Goal: Task Accomplishment & Management: Complete application form

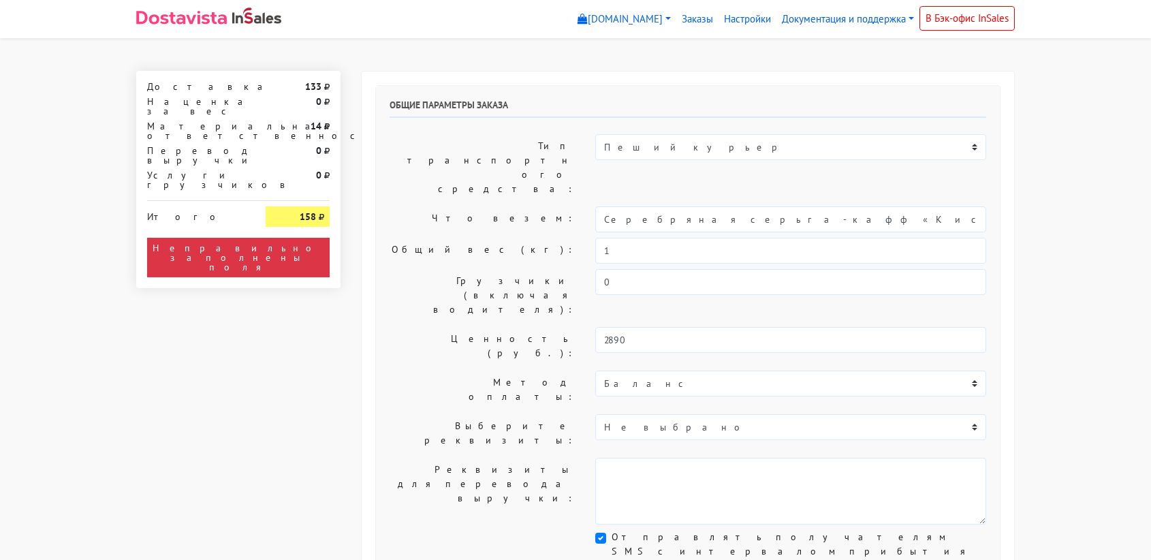
select select "11:00"
select select "21:00"
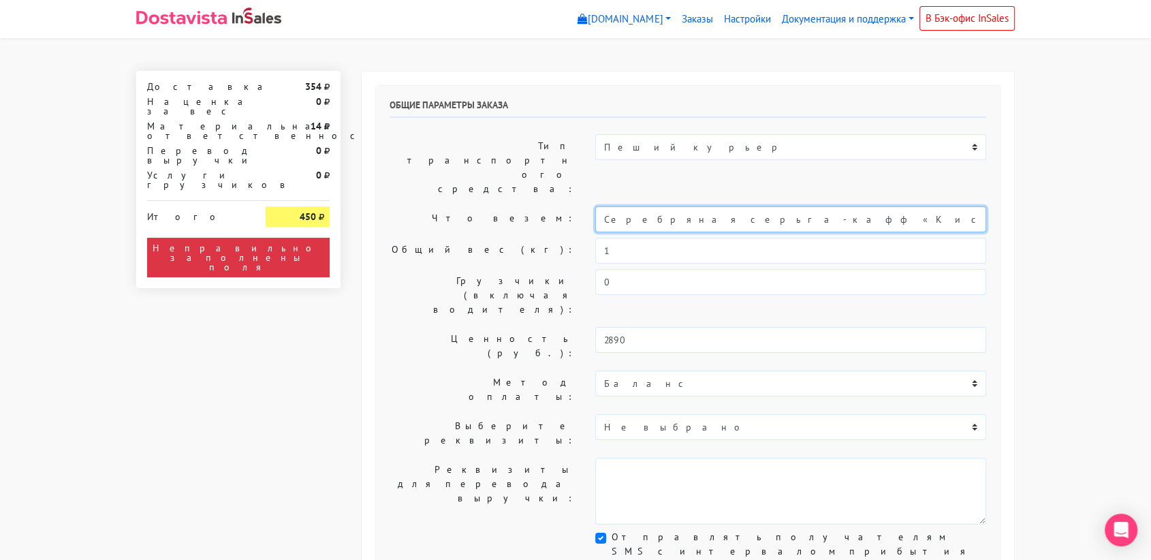
click at [652, 206] on input "Серебряная серьга-кафф «Кисть»" at bounding box center [790, 219] width 391 height 26
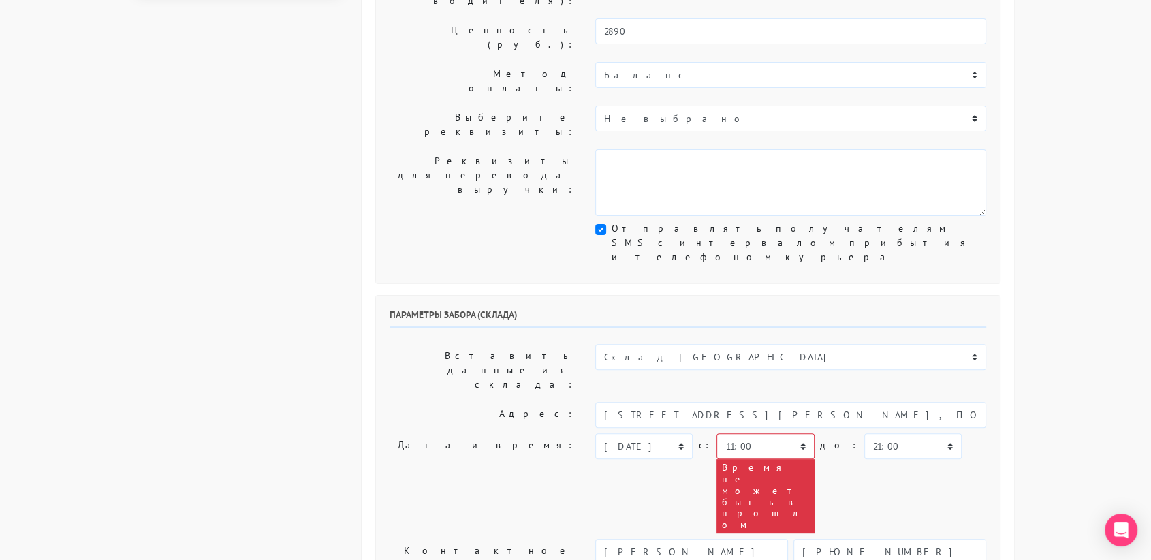
scroll to position [317, 0]
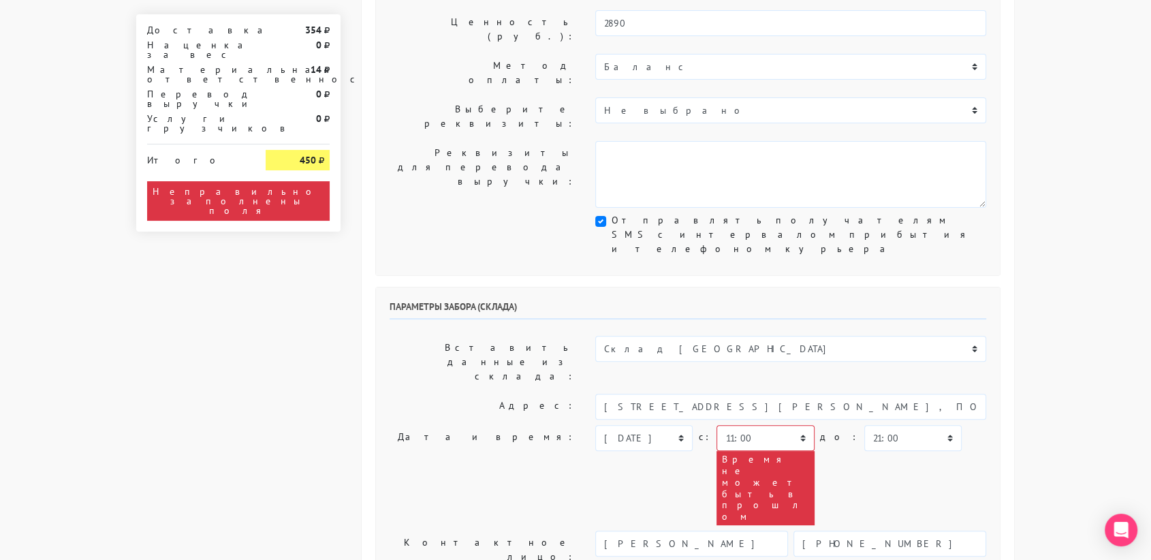
type input "украшение"
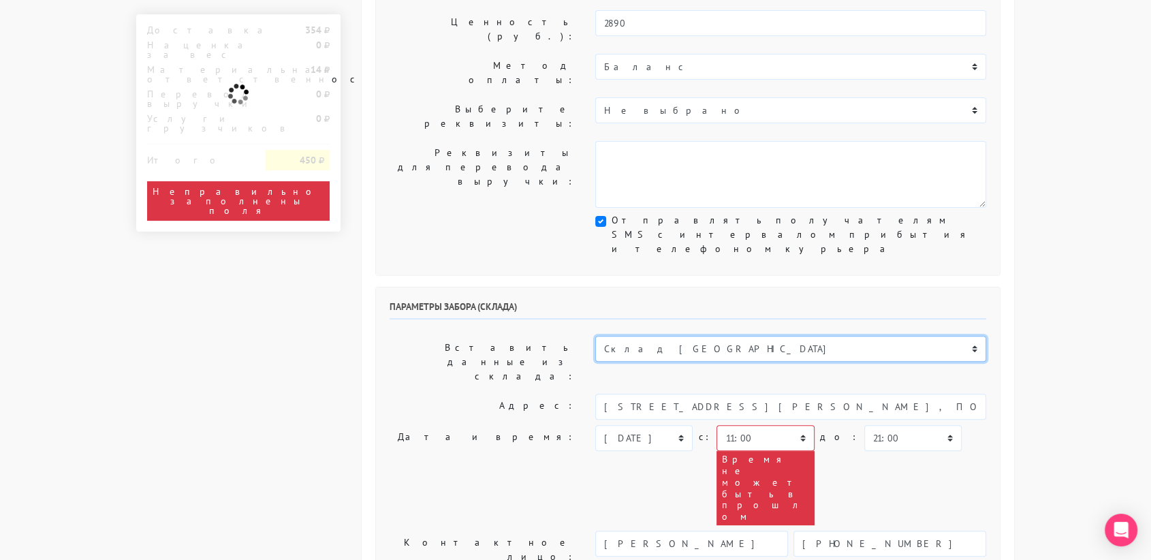
click at [670, 336] on select "Склад [GEOGRAPHIC_DATA] Склад [GEOGRAPHIC_DATA] [GEOGRAPHIC_DATA][PERSON_NAME] …" at bounding box center [790, 349] width 391 height 26
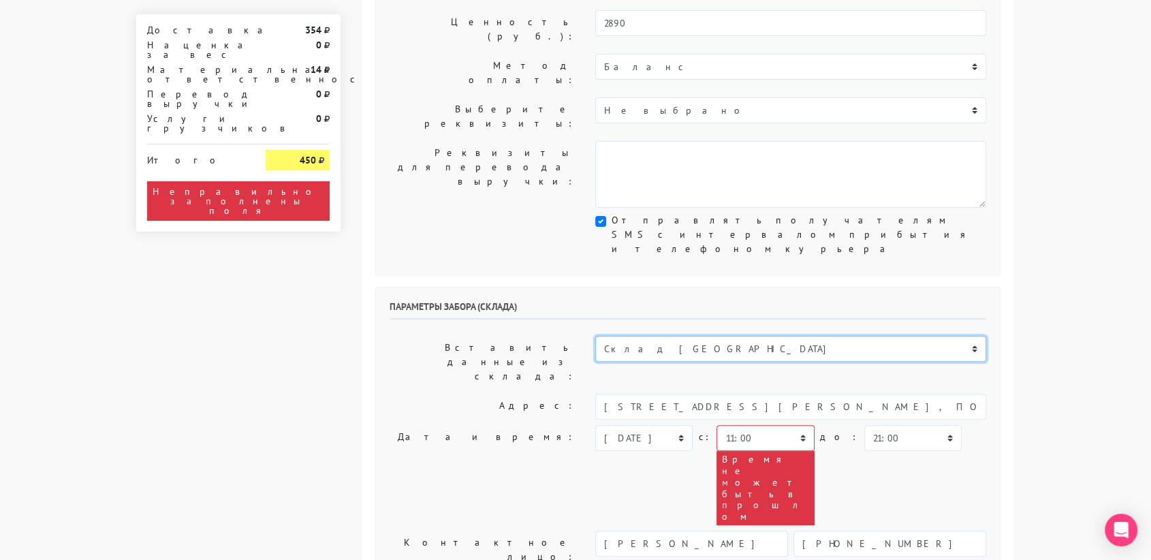
select select "1019"
click at [595, 336] on select "Склад [GEOGRAPHIC_DATA] Склад [GEOGRAPHIC_DATA] [GEOGRAPHIC_DATA][PERSON_NAME] …" at bounding box center [790, 349] width 391 height 26
type input "[STREET_ADDRESS][PERSON_NAME]"
type input "89251806702"
type textarea "Магазин серебряных украшений SBLESKOM (вход со стороны [GEOGRAPHIC_DATA])"
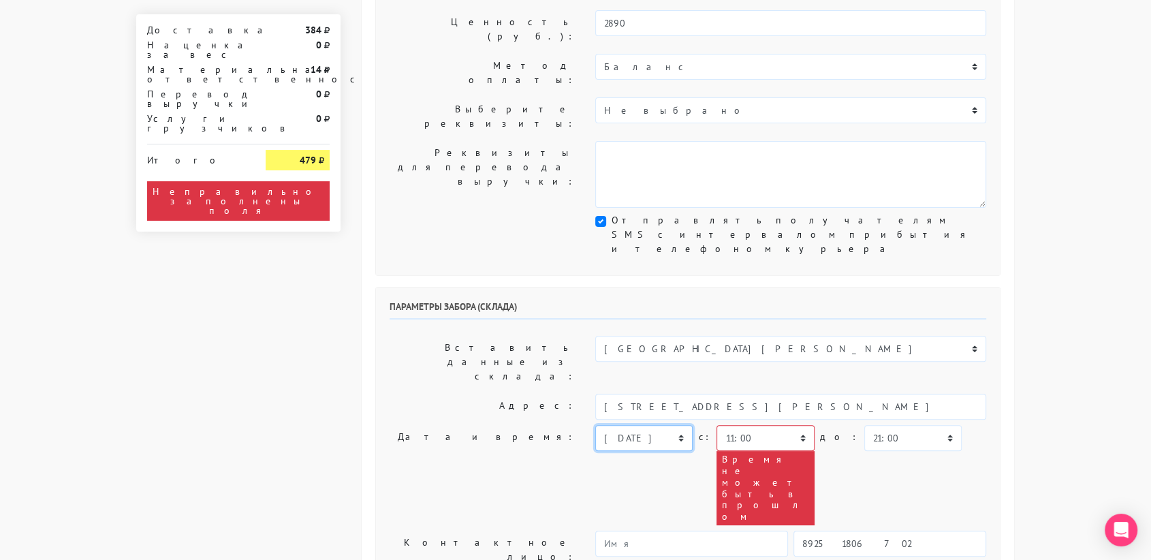
click at [677, 425] on select "[DATE] [DATE] [DATE] [DATE] [DATE] [DATE] [DATE] [DATE] [DATE]" at bounding box center [643, 438] width 97 height 26
select select "[DATE]"
click at [595, 425] on select "[DATE] [DATE] [DATE] [DATE] [DATE] [DATE] [DATE] [DATE] [DATE]" at bounding box center [643, 438] width 97 height 26
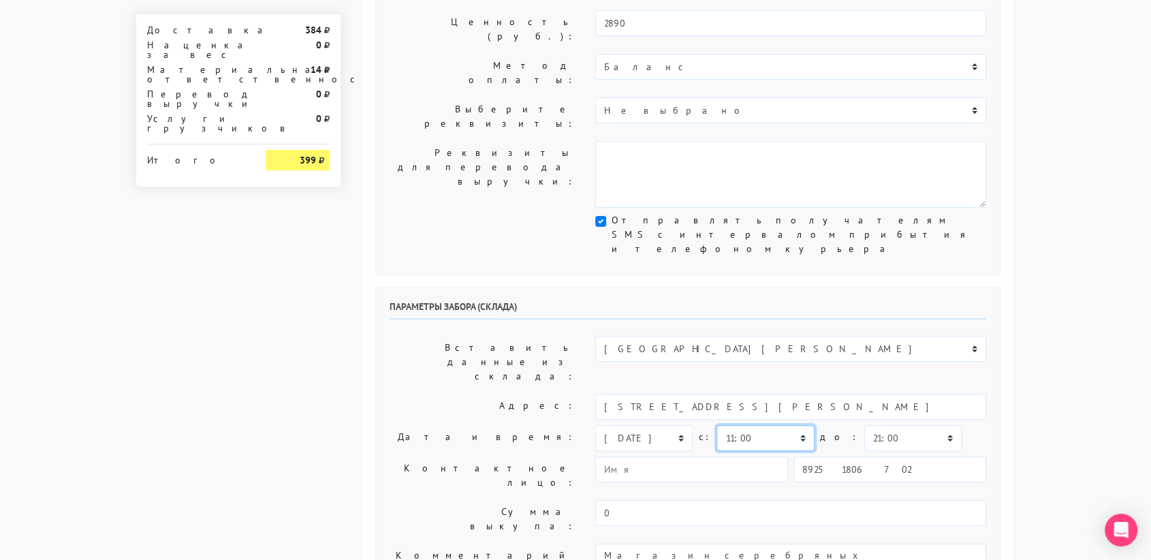
click at [791, 425] on select "00:00 00:30 01:00 01:30 02:00 02:30 03:00 03:30 04:00 04:30 05:00 05:30 06:00 0…" at bounding box center [765, 438] width 97 height 26
select select "10:30"
click at [717, 425] on select "00:00 00:30 01:00 01:30 02:00 02:30 03:00 03:30 04:00 04:30 05:00 05:30 06:00 0…" at bounding box center [765, 438] width 97 height 26
click at [868, 425] on select "00:00 00:30 01:00 01:30 02:00 02:30 03:00 03:30 04:00 04:30 05:00 05:30 06:00 0…" at bounding box center [912, 438] width 97 height 26
select select "11:00"
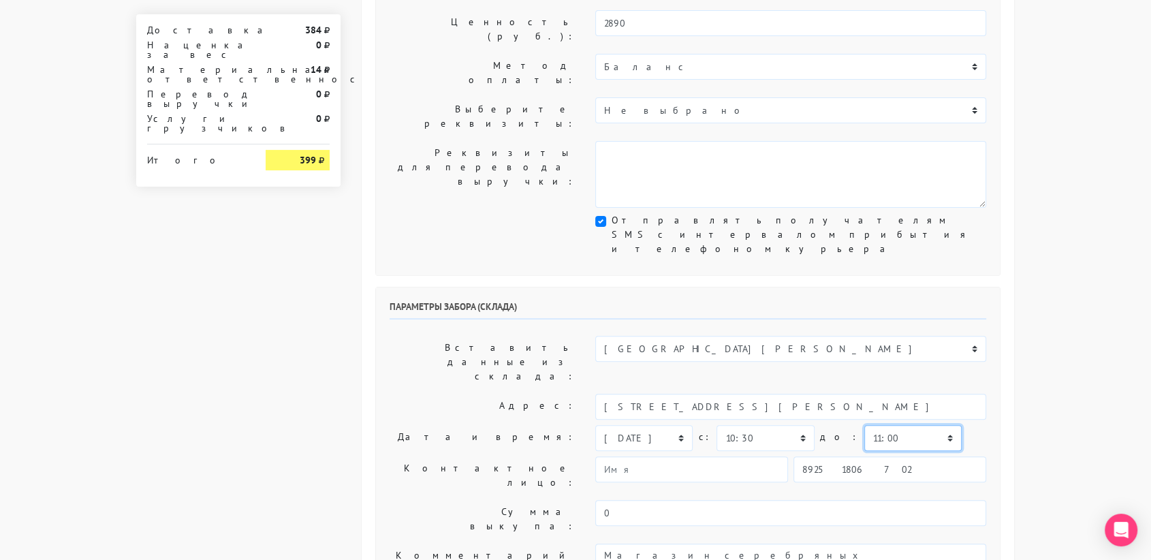
click at [864, 425] on select "00:00 00:30 01:00 01:30 02:00 02:30 03:00 03:30 04:00 04:30 05:00 05:30 06:00 0…" at bounding box center [912, 438] width 97 height 26
click at [869, 456] on input "89251806702" at bounding box center [890, 469] width 193 height 26
type input "9234448187"
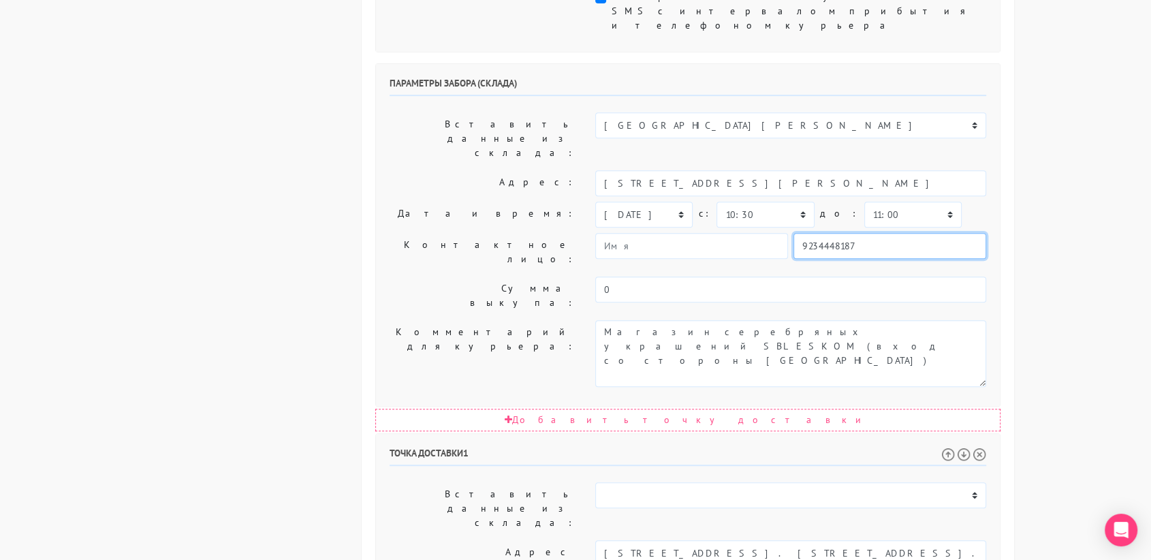
scroll to position [547, 0]
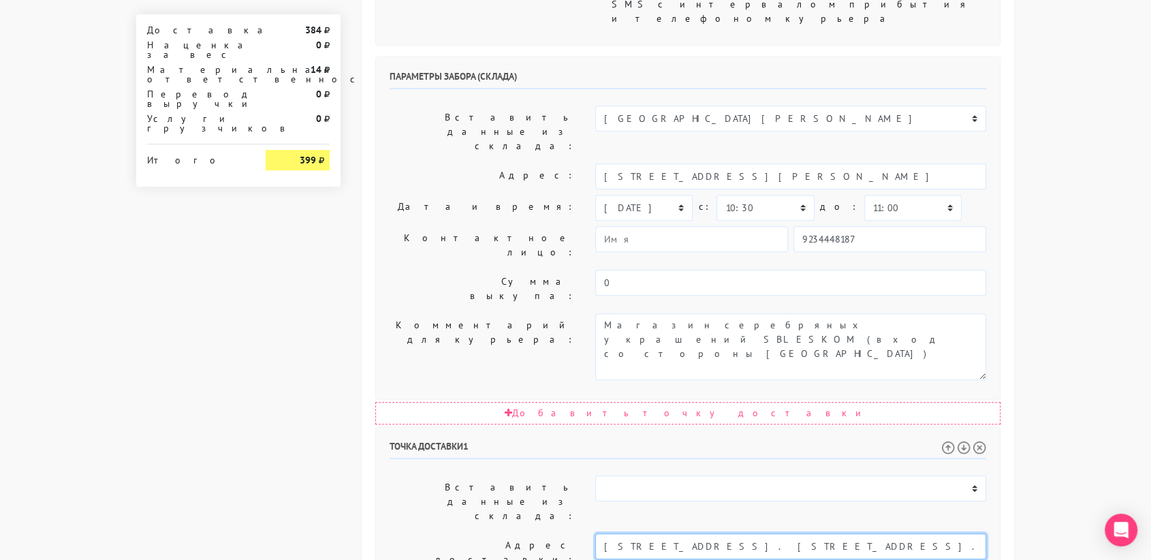
drag, startPoint x: 900, startPoint y: 339, endPoint x: 736, endPoint y: 345, distance: 163.6
click at [736, 533] on input "[STREET_ADDRESS]. [STREET_ADDRESS]." at bounding box center [790, 546] width 391 height 26
type input "[STREET_ADDRESS]"
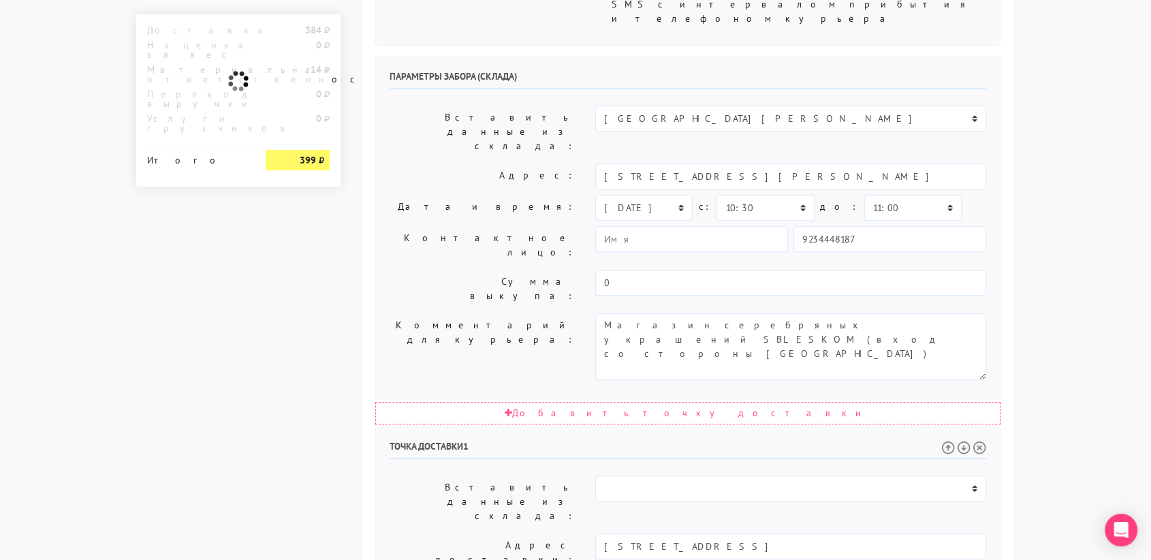
paste textarea "кв 52. [STREET_ADDRESS]."
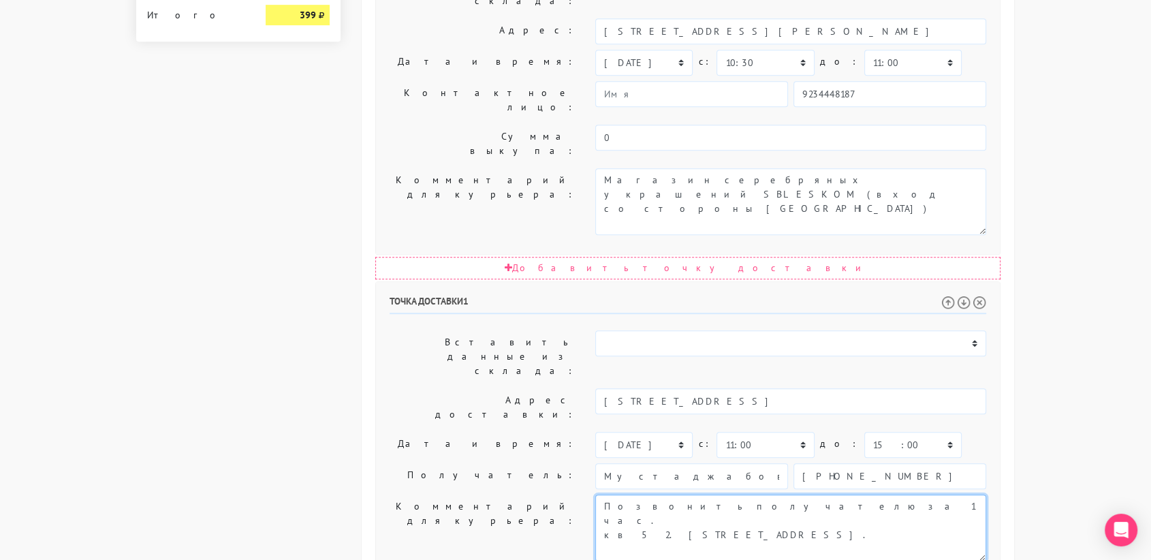
scroll to position [694, 0]
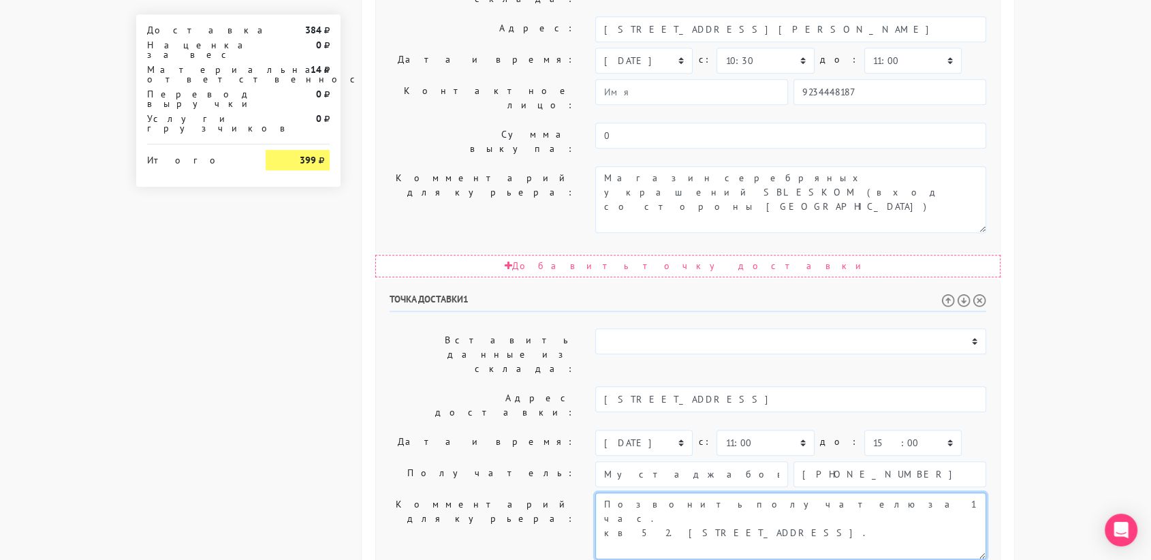
type textarea "Позвонить получателю за 1 час. кв 52. [STREET_ADDRESS]."
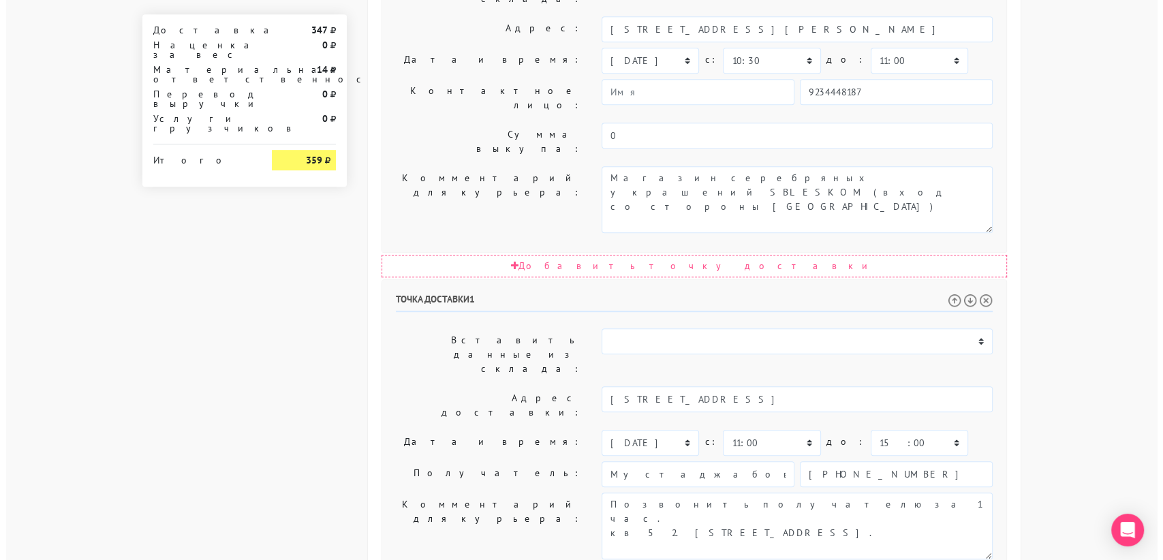
scroll to position [0, 0]
